Goal: Transaction & Acquisition: Purchase product/service

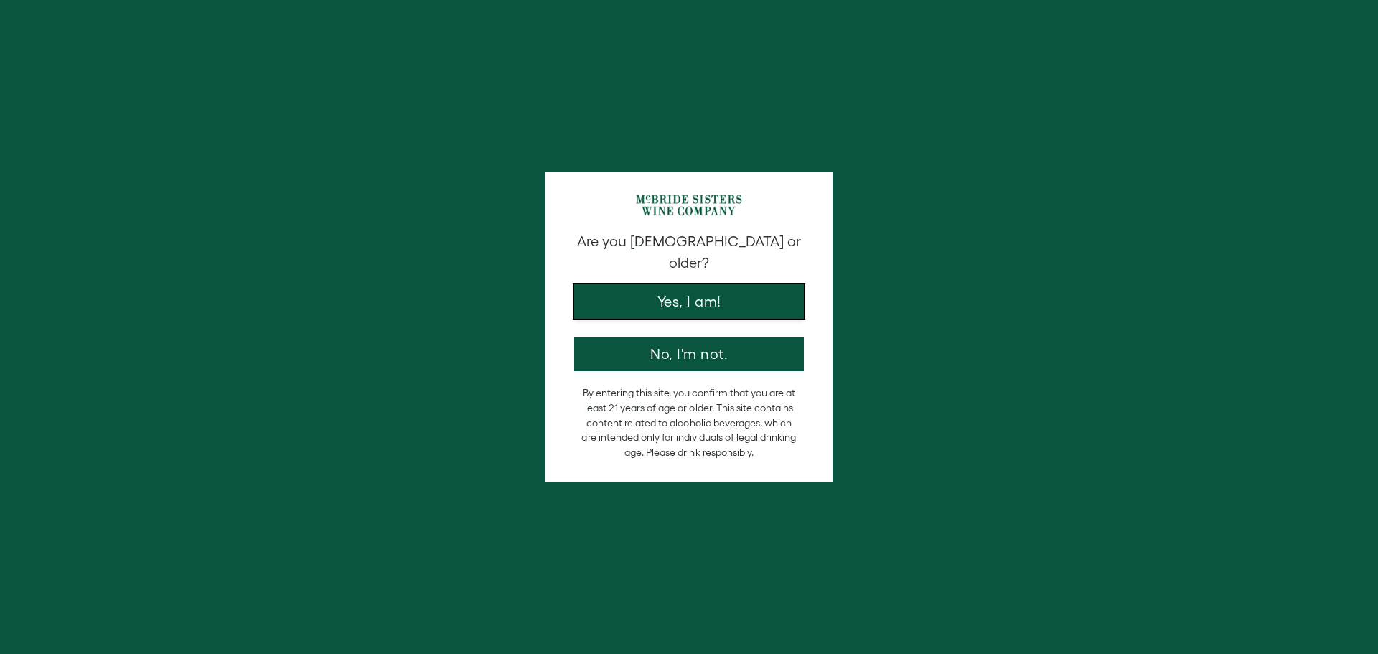
click at [631, 296] on button "Yes, I am!" at bounding box center [689, 301] width 230 height 34
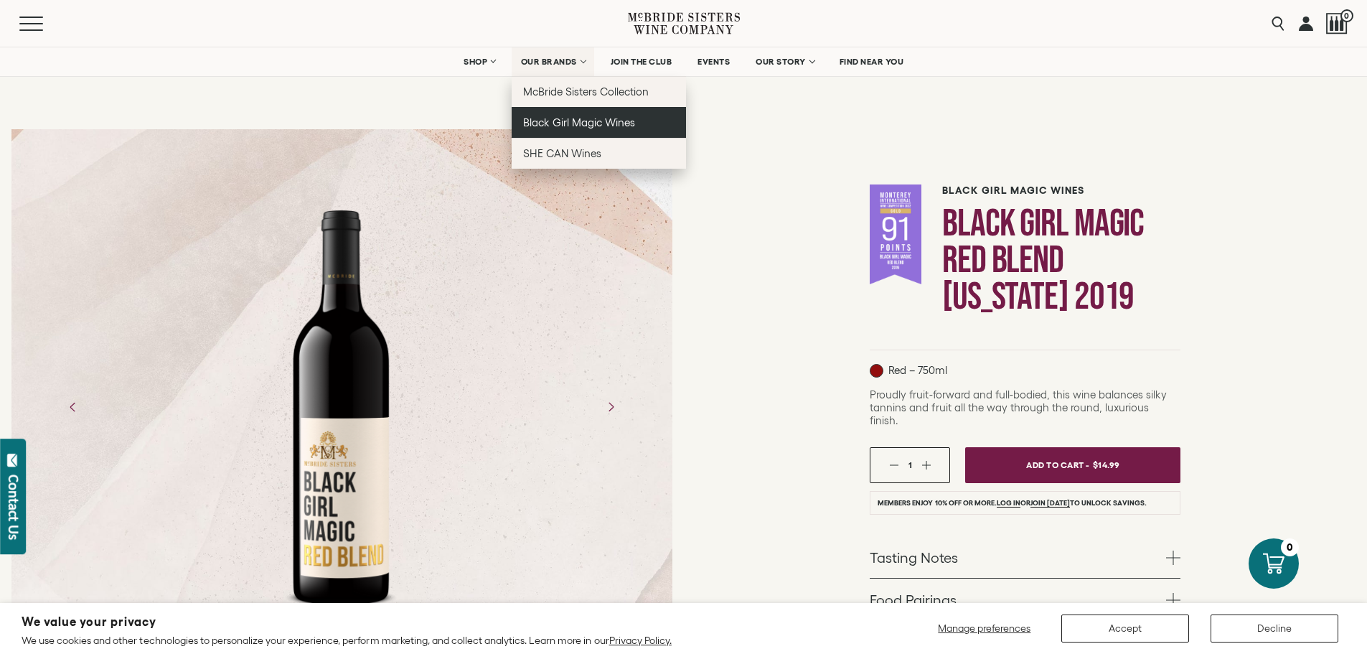
click at [564, 128] on link "Black Girl Magic Wines" at bounding box center [599, 122] width 174 height 31
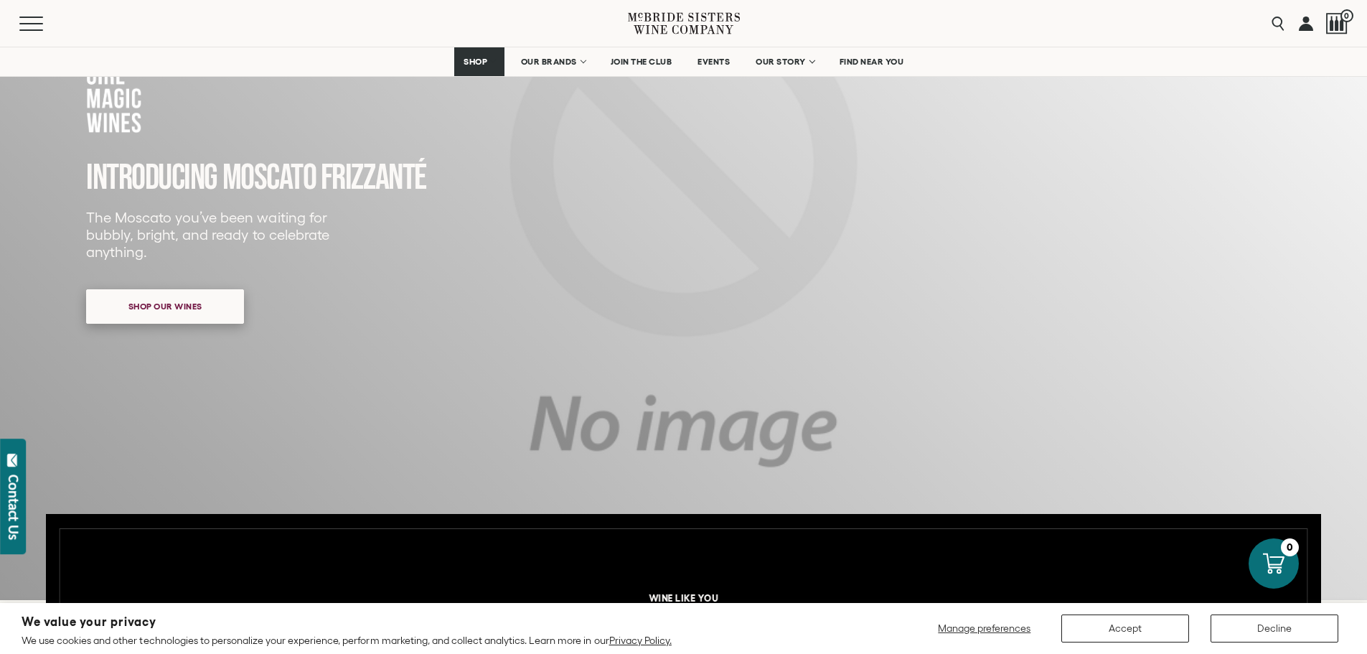
click at [183, 300] on span "Shop our wines" at bounding box center [165, 306] width 124 height 28
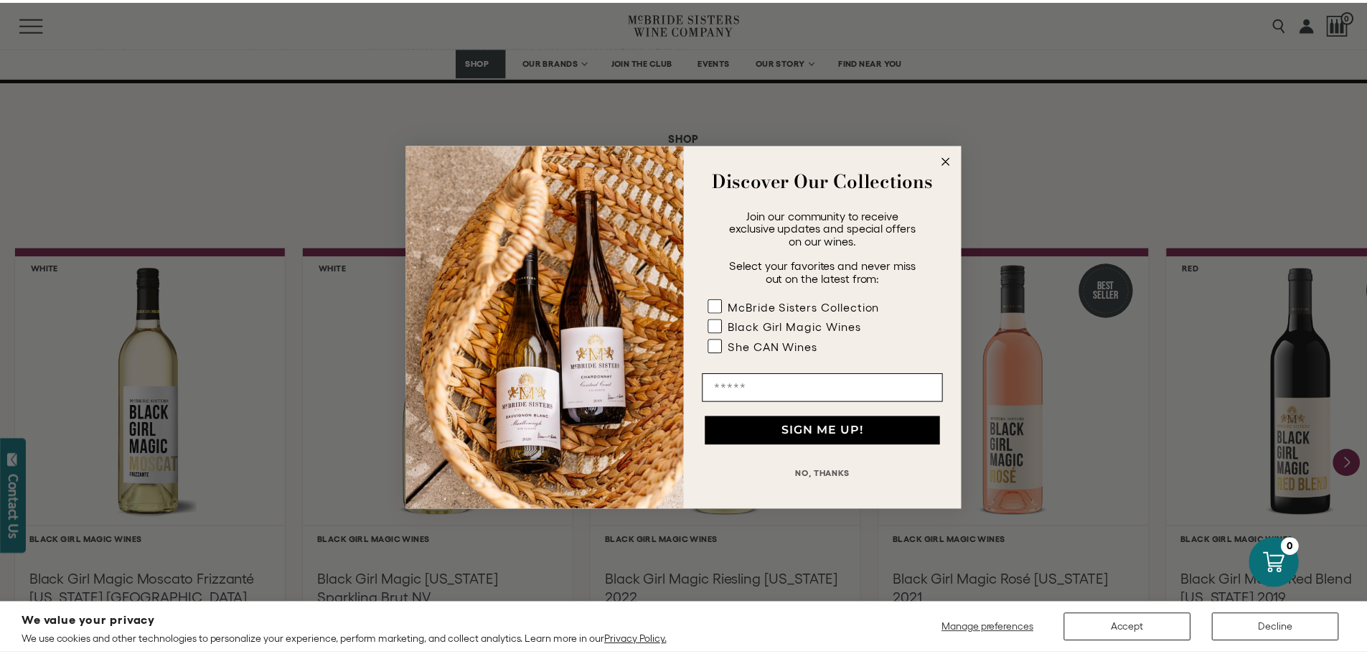
scroll to position [1094, 0]
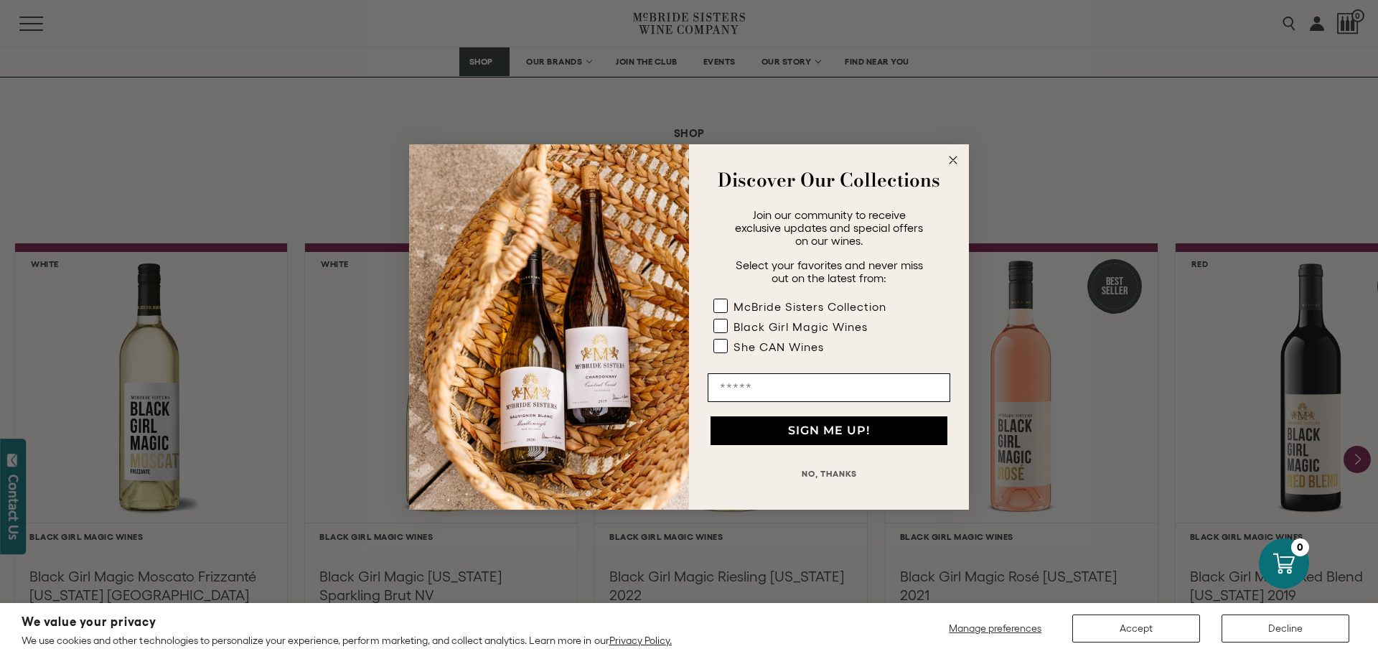
click at [949, 164] on icon "Close dialog" at bounding box center [952, 159] width 7 height 7
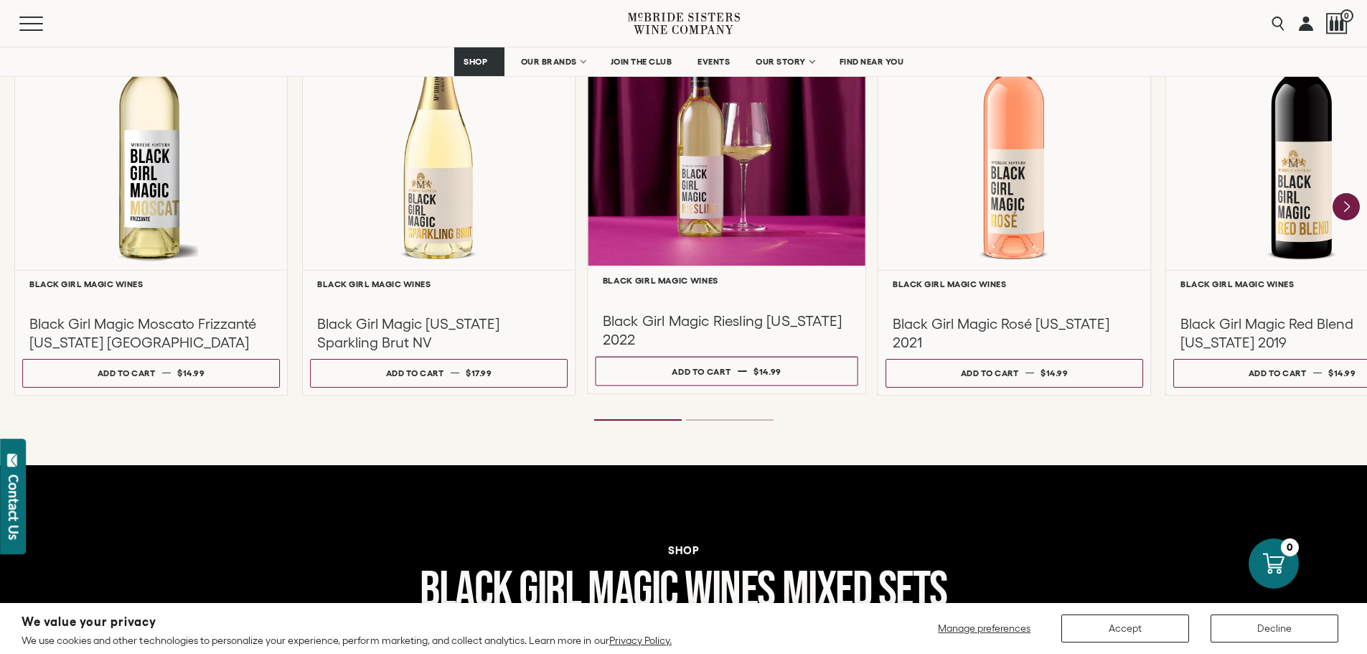
scroll to position [1382, 0]
